Goal: Find specific page/section: Find specific page/section

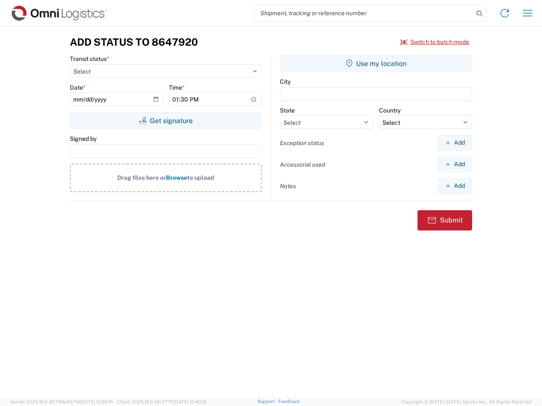
click at [364, 13] on input "search" at bounding box center [363, 13] width 219 height 16
click at [479, 14] on icon at bounding box center [479, 14] width 12 height 12
click at [505, 13] on icon at bounding box center [505, 13] width 14 height 14
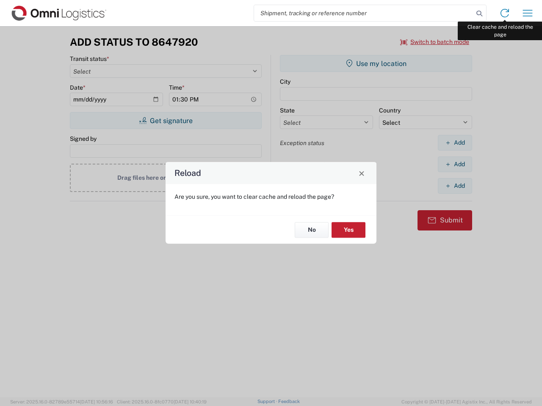
click at [528, 13] on div "Reload Are you sure, you want to clear cache and reload the page? No Yes" at bounding box center [271, 203] width 542 height 406
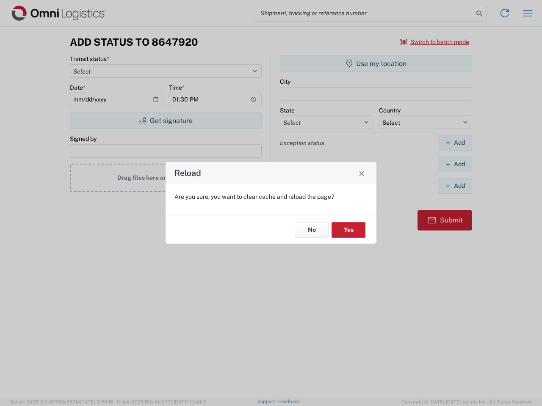
click at [435, 42] on div "Reload Are you sure, you want to clear cache and reload the page? No Yes" at bounding box center [271, 203] width 542 height 406
click at [166, 121] on div "Reload Are you sure, you want to clear cache and reload the page? No Yes" at bounding box center [271, 203] width 542 height 406
click at [376, 64] on div "Reload Are you sure, you want to clear cache and reload the page? No Yes" at bounding box center [271, 203] width 542 height 406
click at [455, 143] on div "Reload Are you sure, you want to clear cache and reload the page? No Yes" at bounding box center [271, 203] width 542 height 406
click at [455, 164] on div "Reload Are you sure, you want to clear cache and reload the page? No Yes" at bounding box center [271, 203] width 542 height 406
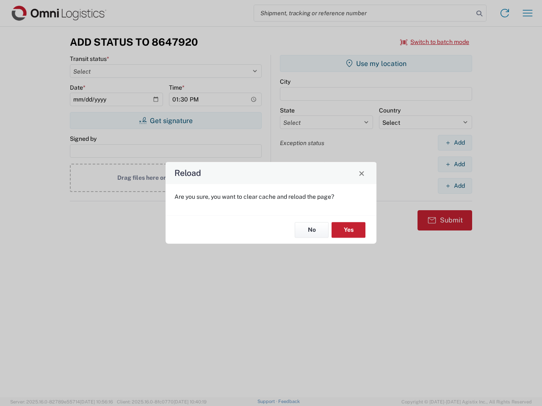
click at [455, 186] on div "Reload Are you sure, you want to clear cache and reload the page? No Yes" at bounding box center [271, 203] width 542 height 406
